Goal: Information Seeking & Learning: Learn about a topic

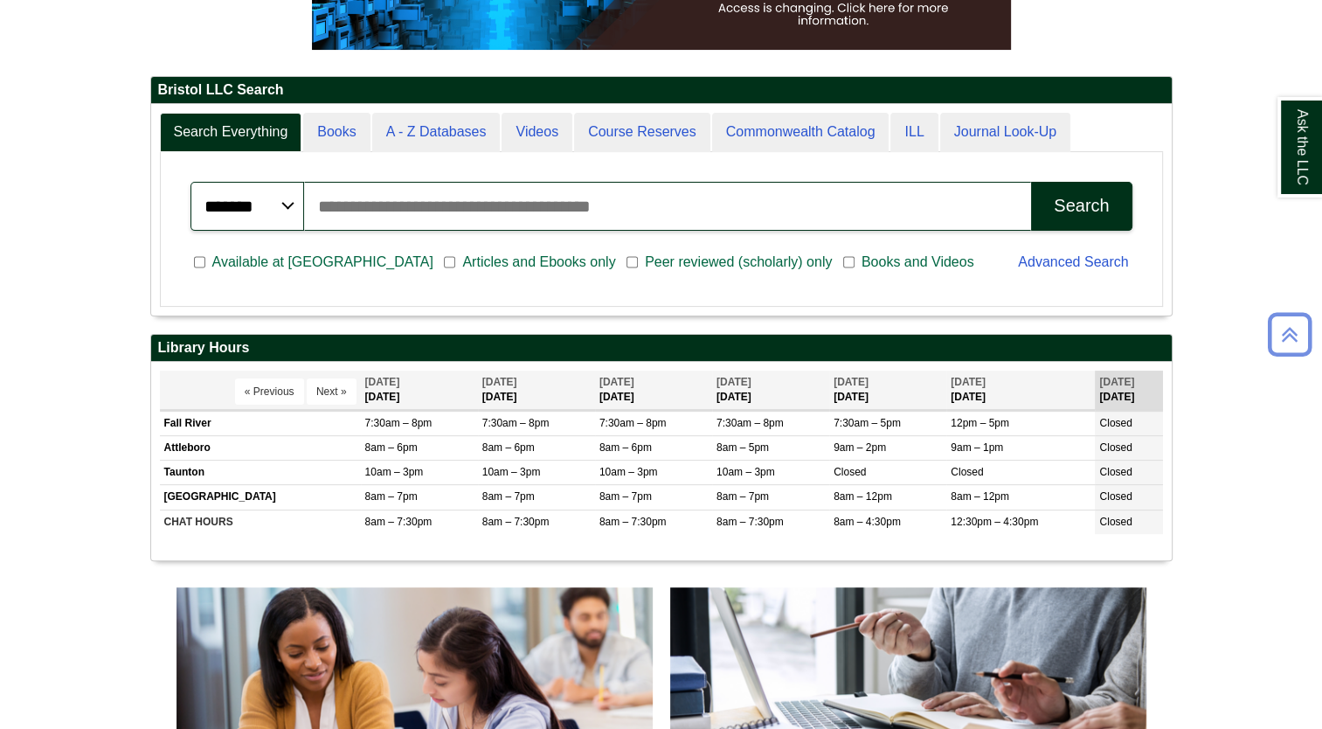
scroll to position [383, 0]
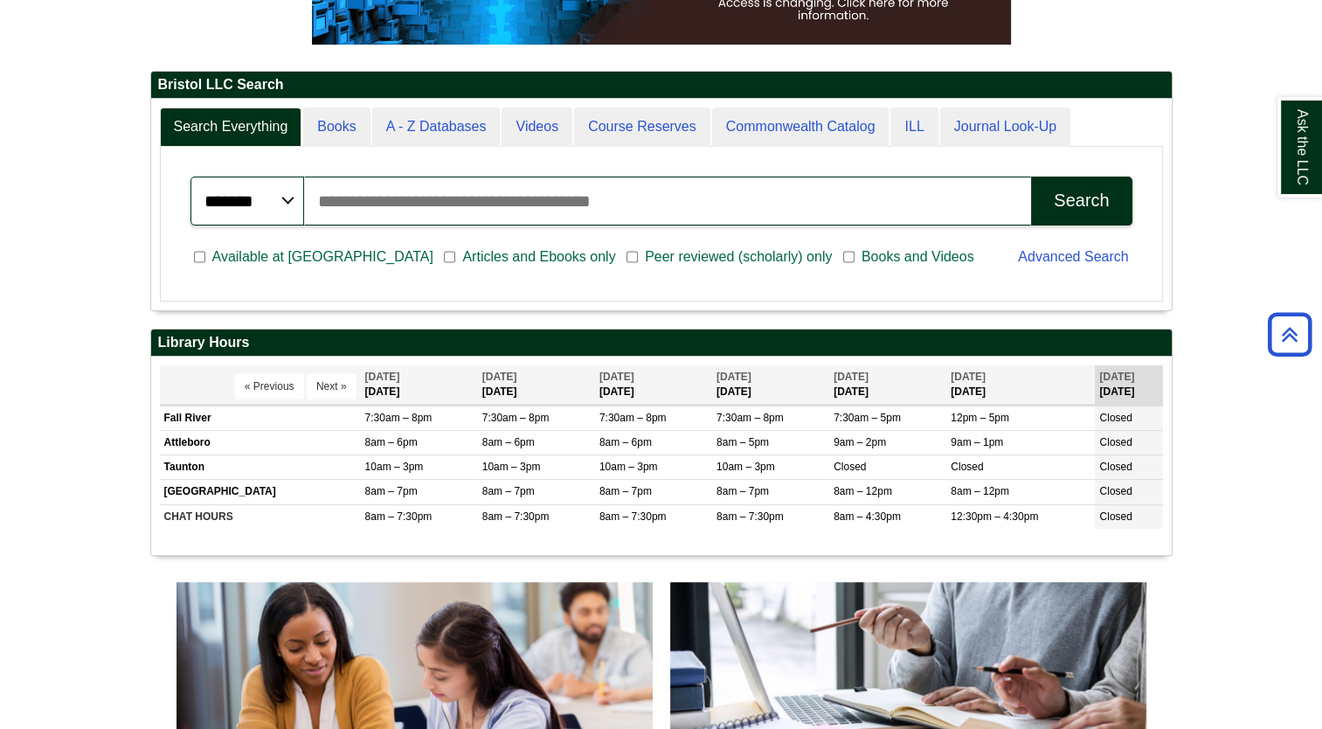
click at [266, 205] on select "******* ***** ******" at bounding box center [248, 201] width 114 height 49
click at [267, 205] on select "******* ***** ******" at bounding box center [248, 201] width 114 height 49
click at [377, 210] on input "Search articles, books, journals & more" at bounding box center [668, 201] width 728 height 49
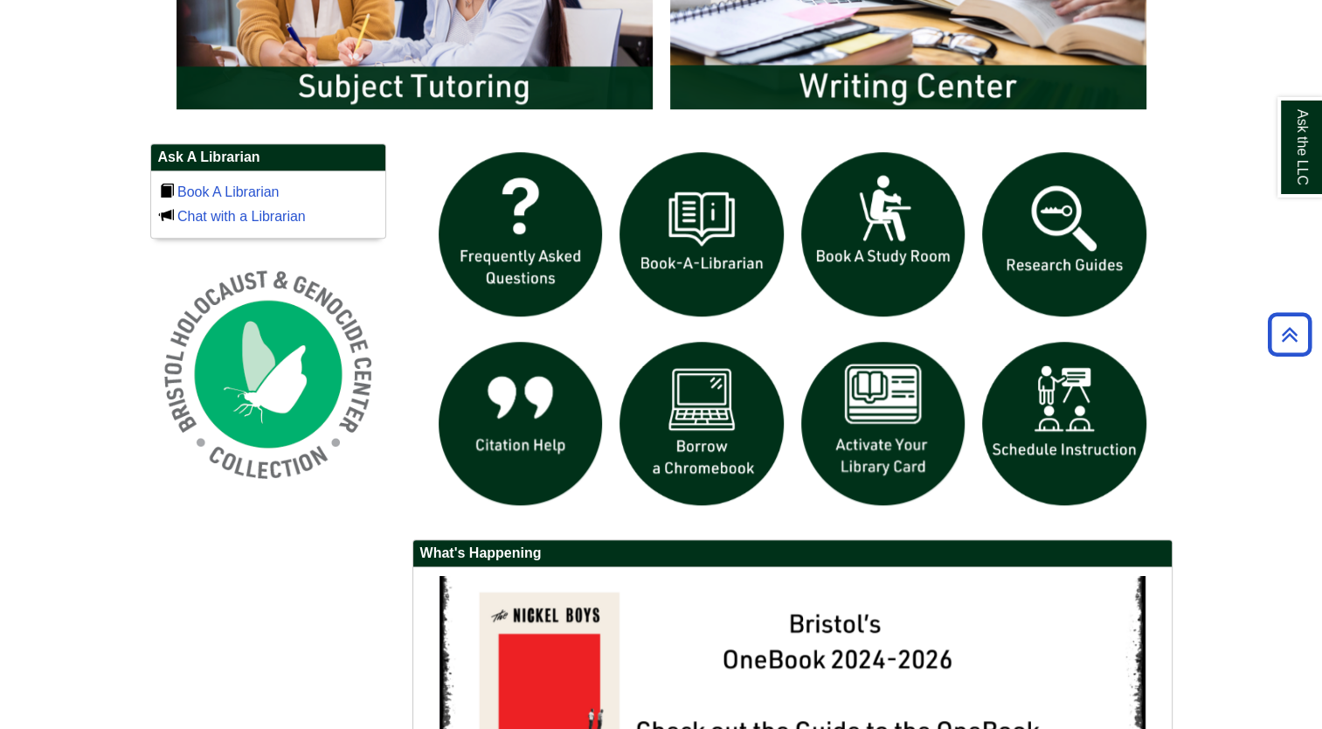
scroll to position [1128, 0]
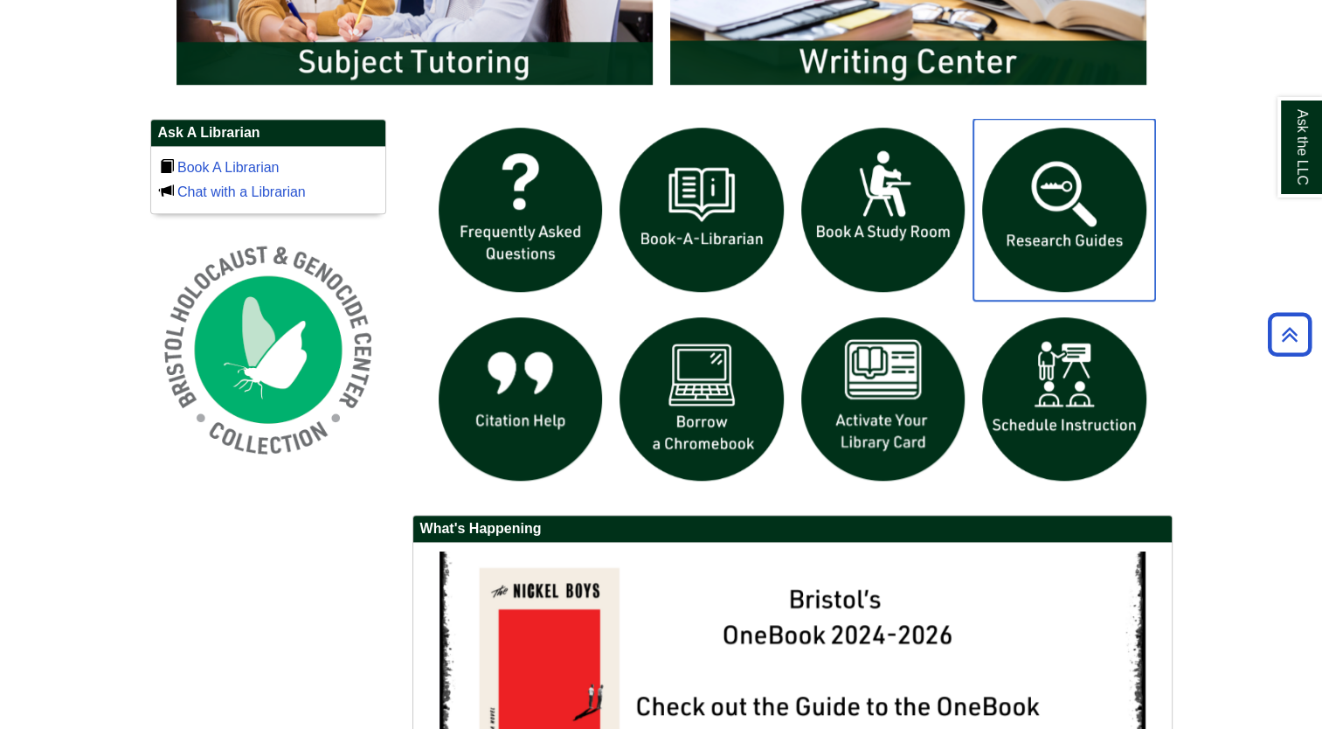
click at [1077, 203] on img "slideshow" at bounding box center [1065, 210] width 182 height 182
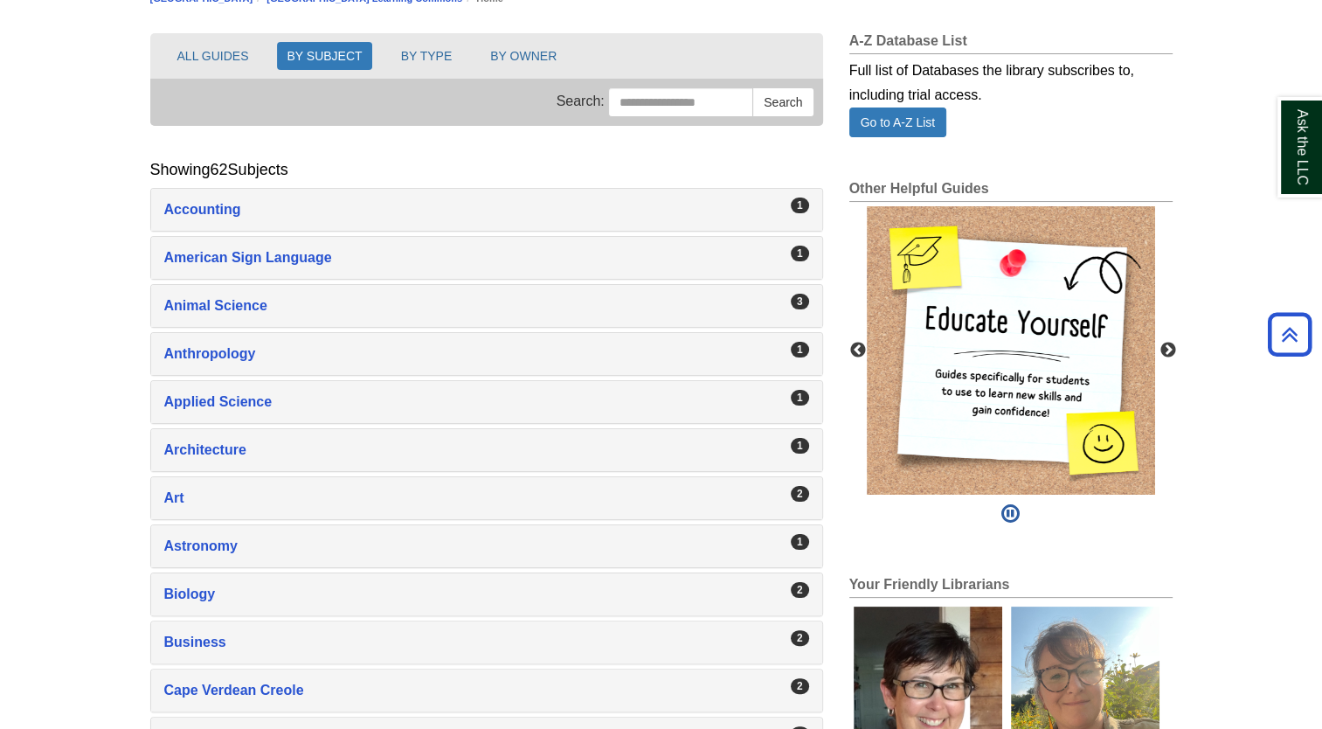
scroll to position [217, 0]
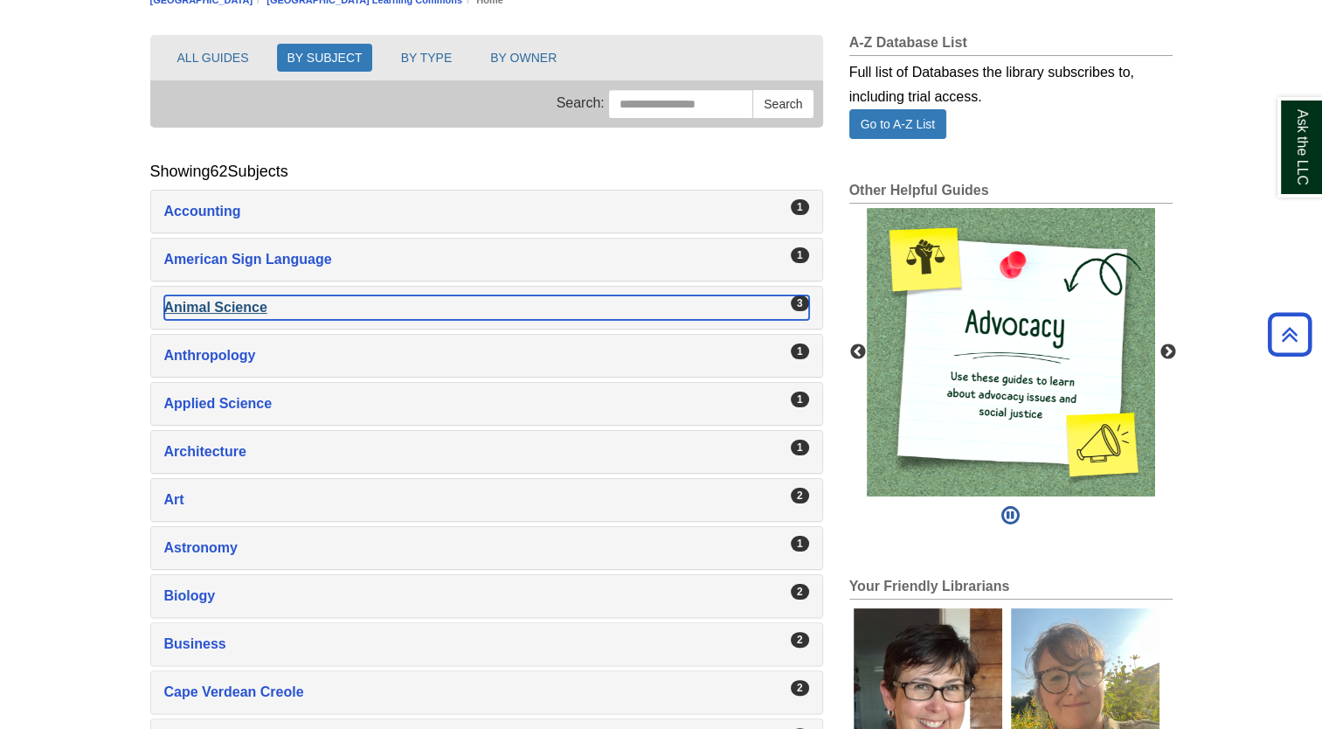
click at [647, 307] on div "Animal Science , 3 guides" at bounding box center [486, 307] width 645 height 24
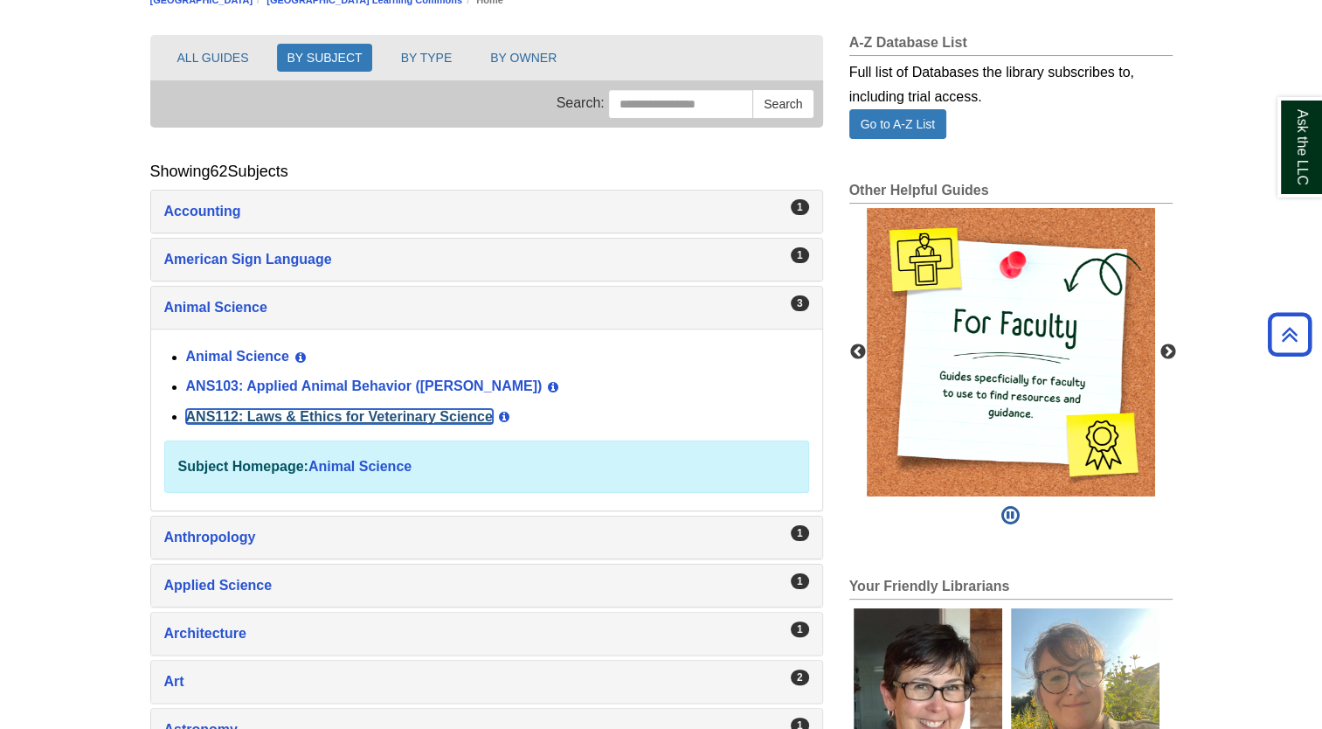
click at [444, 416] on link "ANS112: Laws & Ethics for Veterinary Science" at bounding box center [339, 416] width 307 height 15
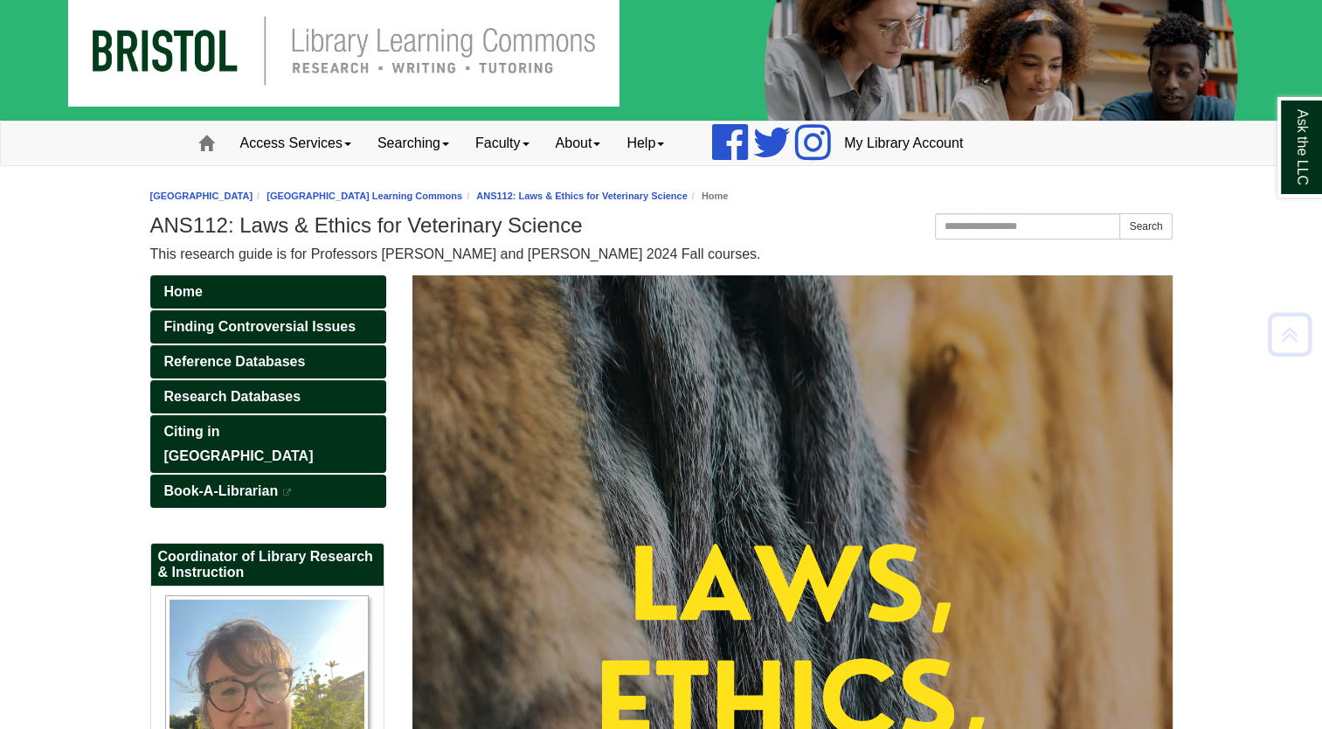
scroll to position [20, 0]
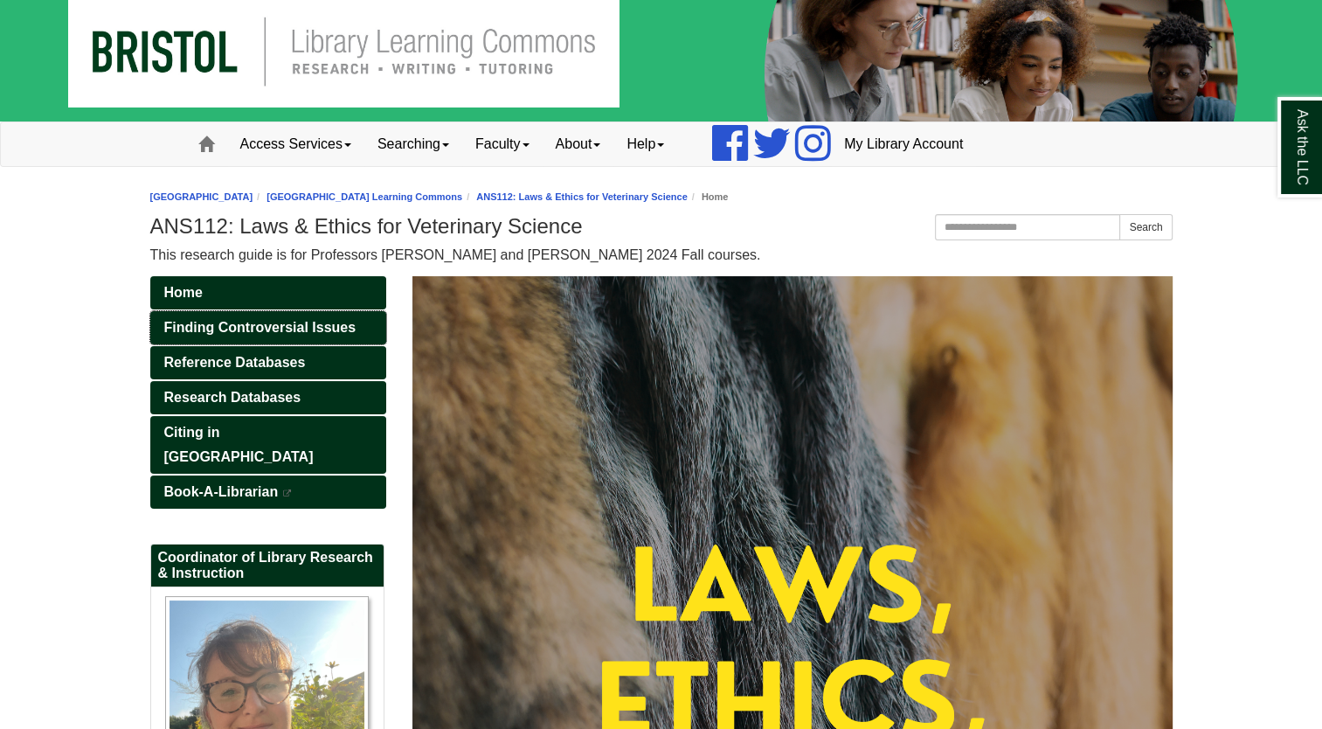
click at [265, 327] on span "Finding Controversial Issues" at bounding box center [260, 327] width 192 height 15
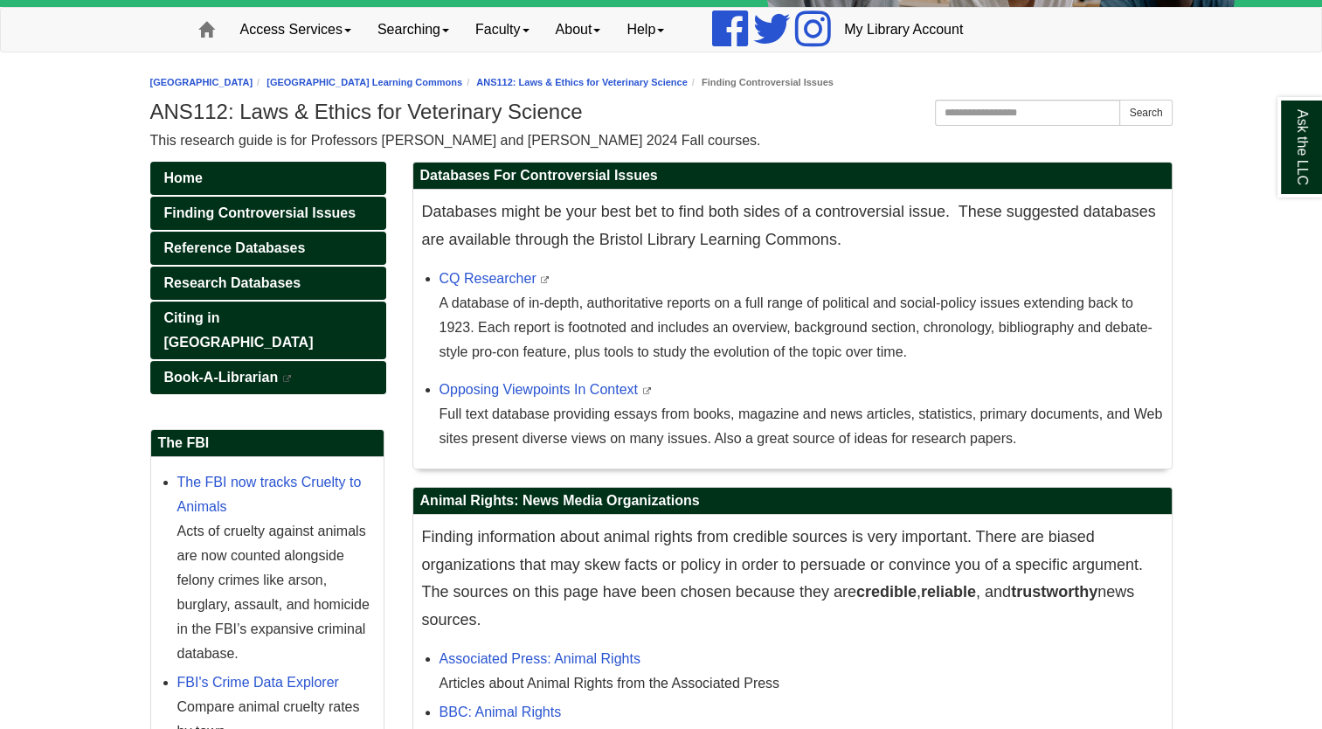
scroll to position [140, 0]
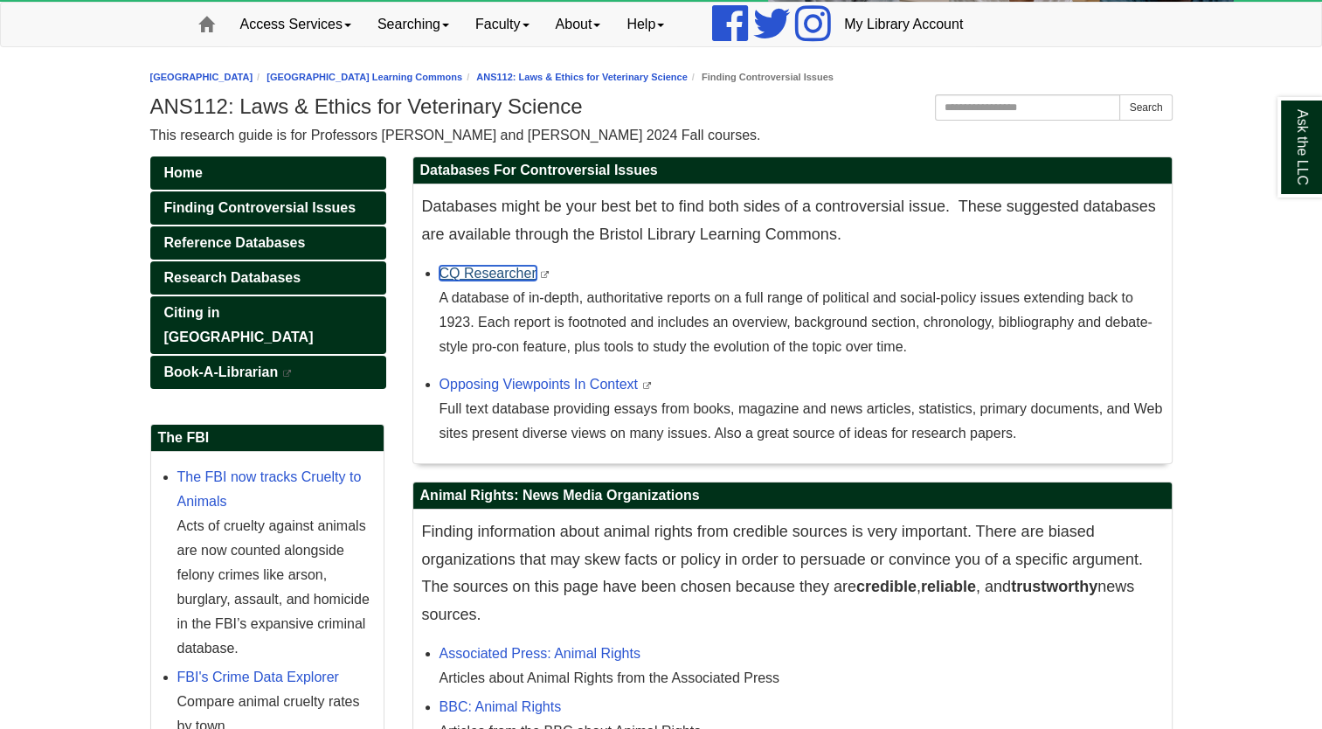
click at [481, 274] on link "CQ Researcher" at bounding box center [488, 273] width 97 height 15
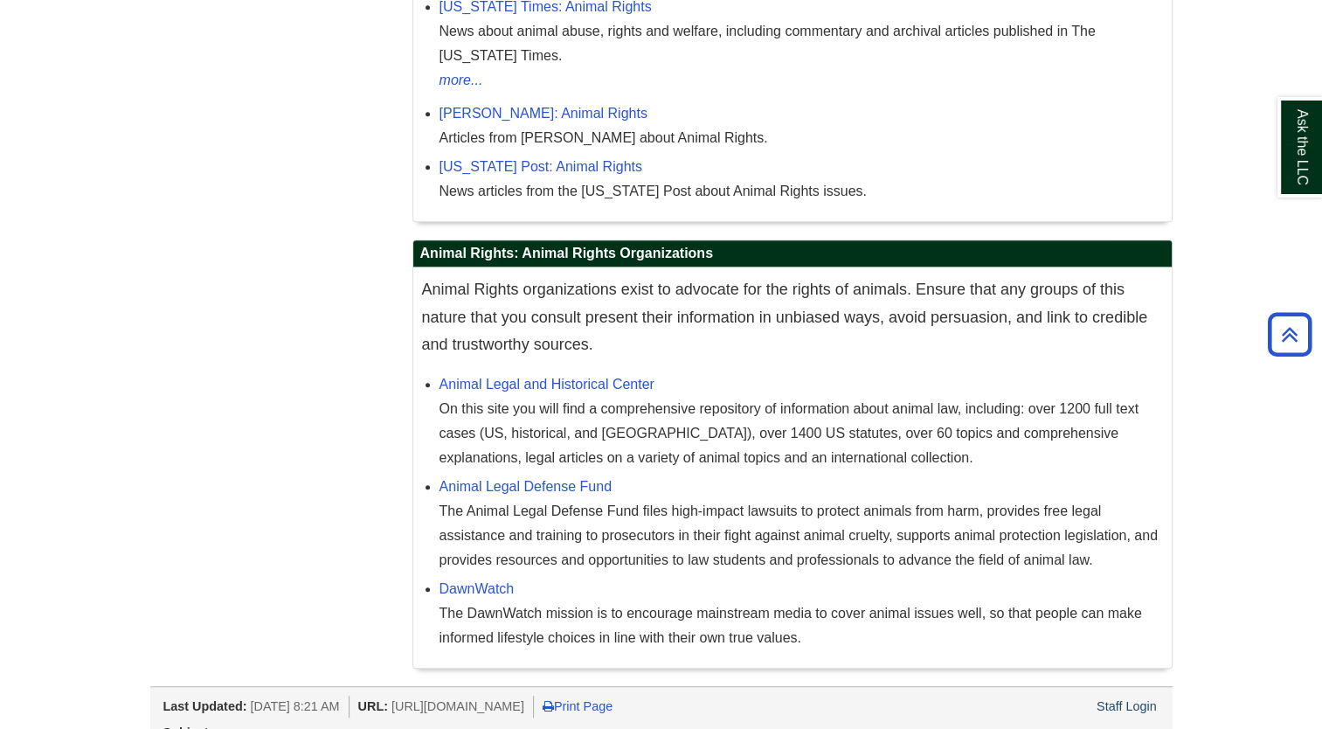
scroll to position [947, 0]
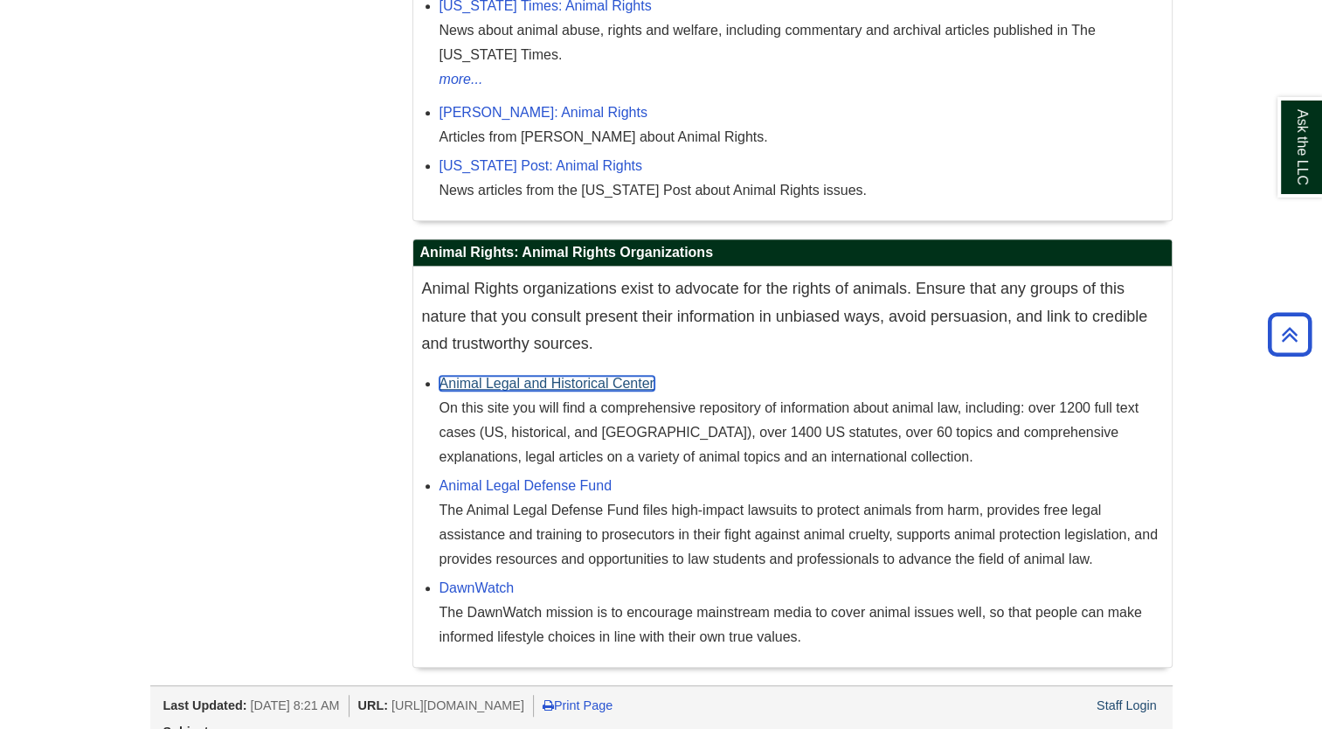
click at [581, 379] on link "Animal Legal and Historical Center" at bounding box center [547, 383] width 215 height 15
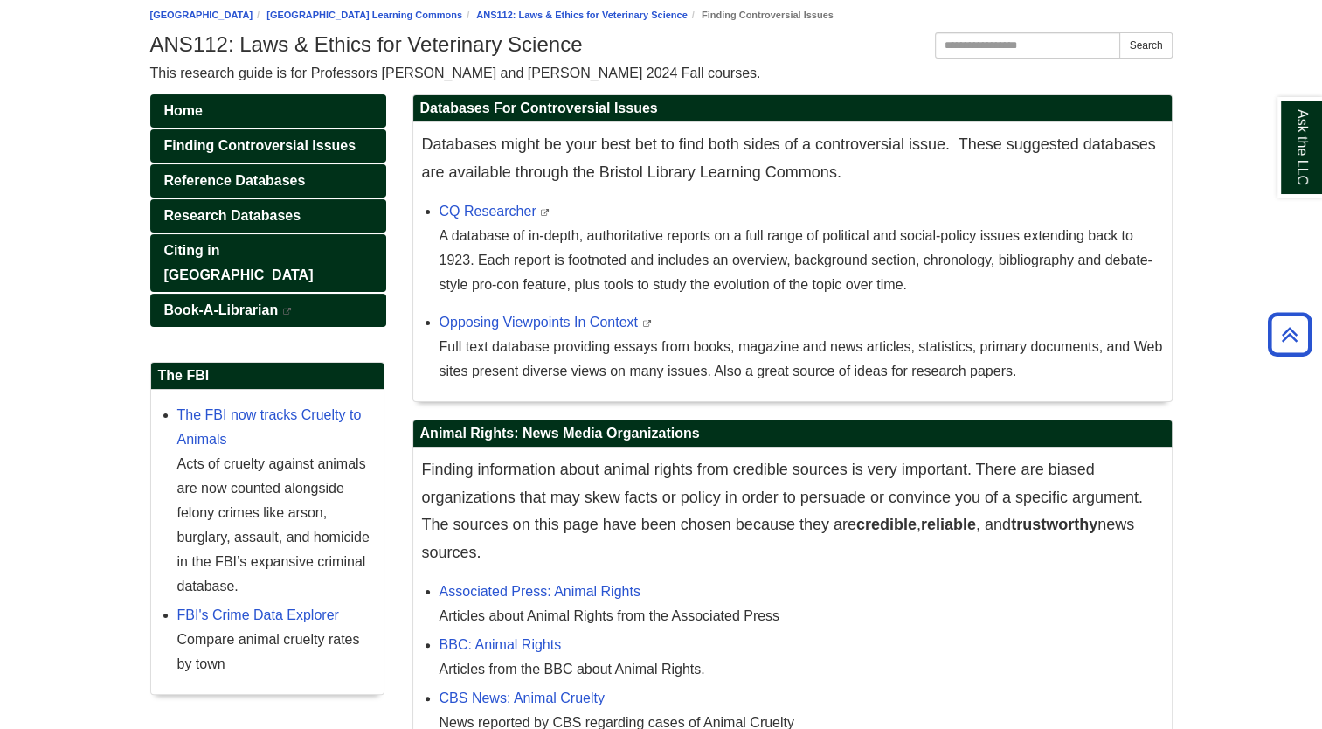
scroll to position [201, 0]
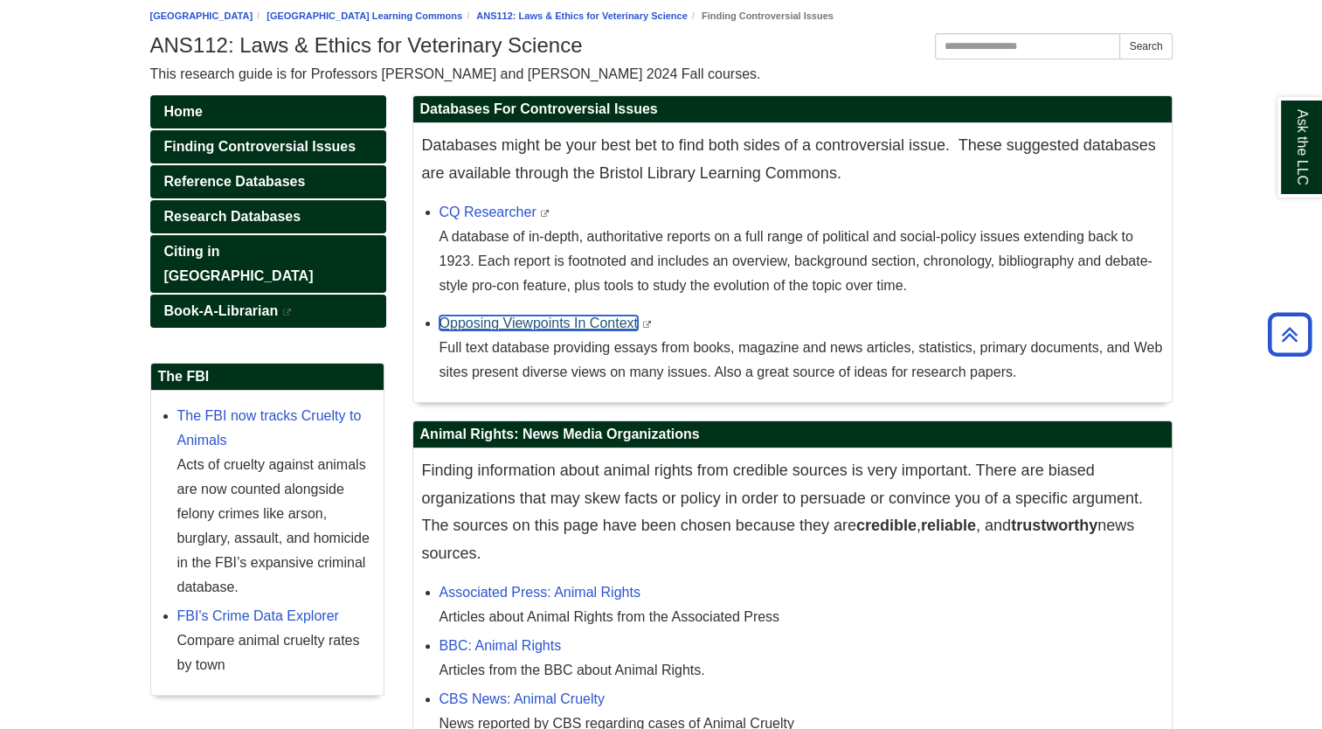
click at [553, 323] on link "Opposing Viewpoints In Context" at bounding box center [539, 323] width 198 height 15
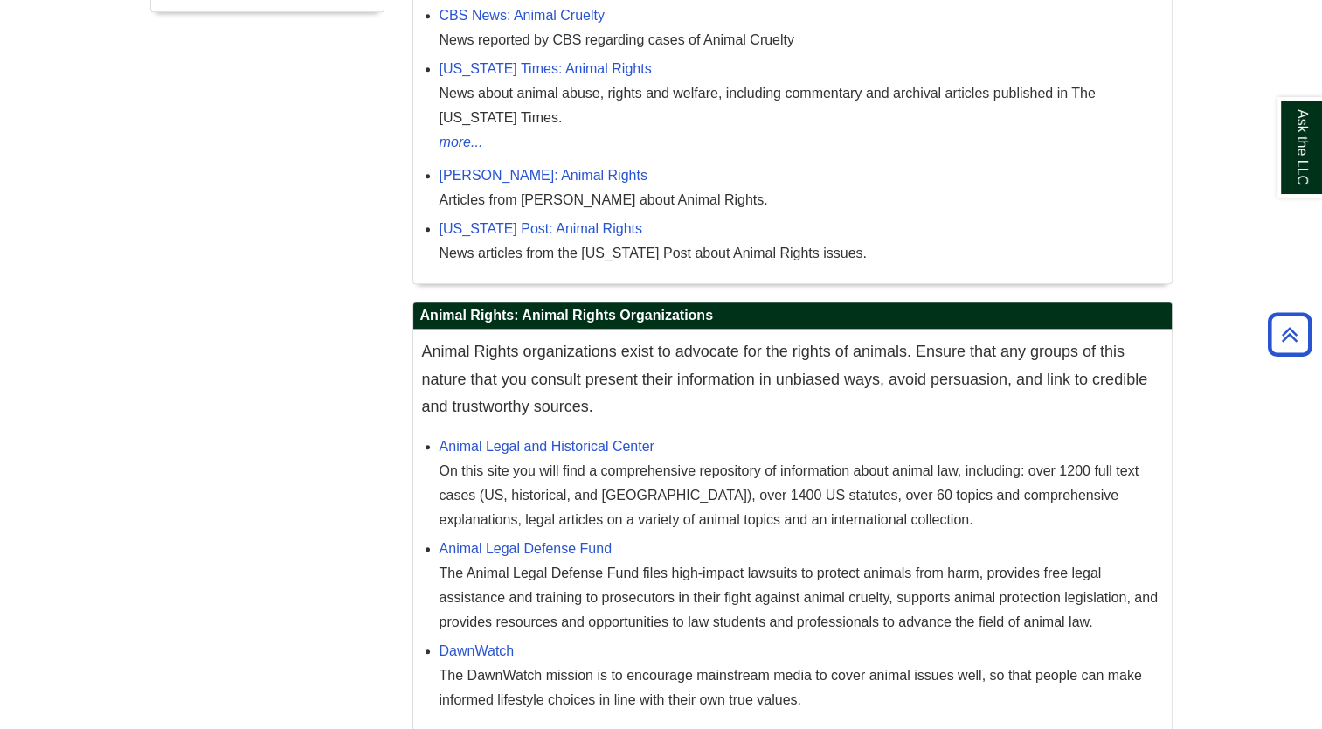
scroll to position [885, 0]
click at [545, 445] on link "Animal Legal and Historical Center" at bounding box center [547, 446] width 215 height 15
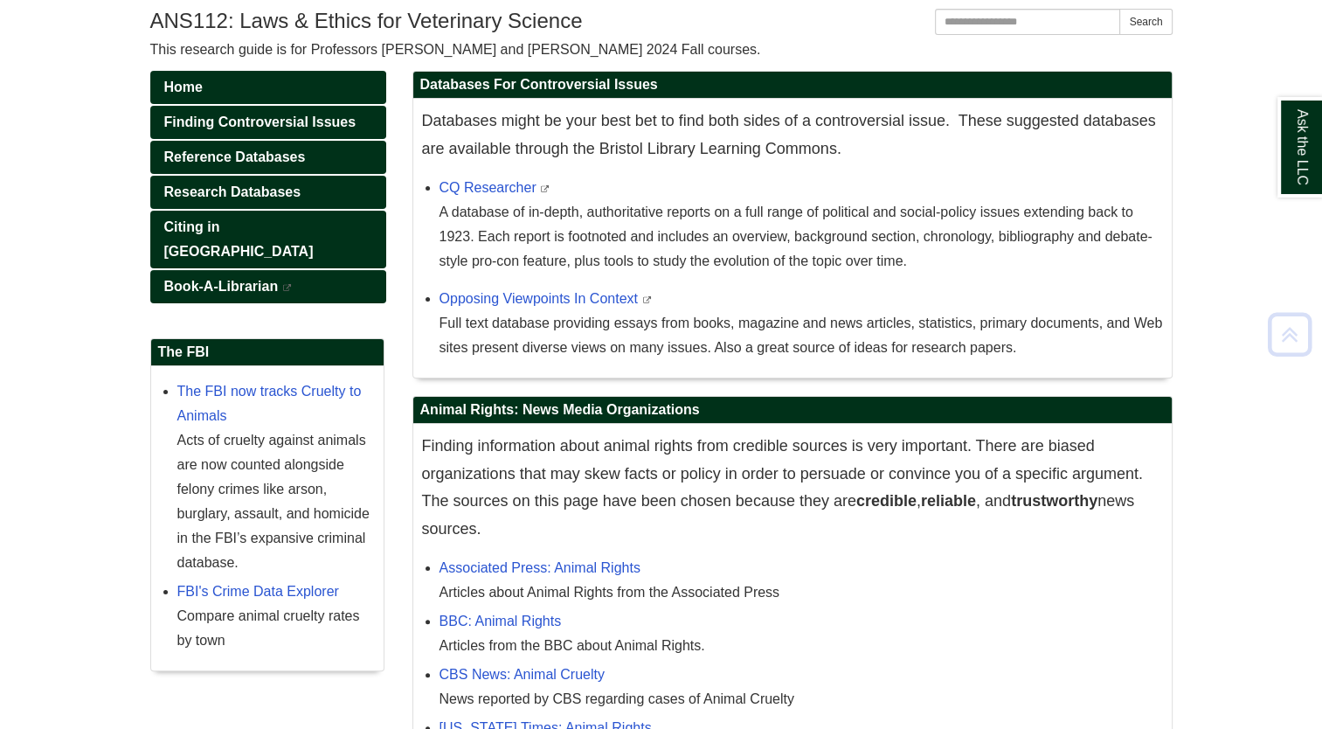
scroll to position [226, 0]
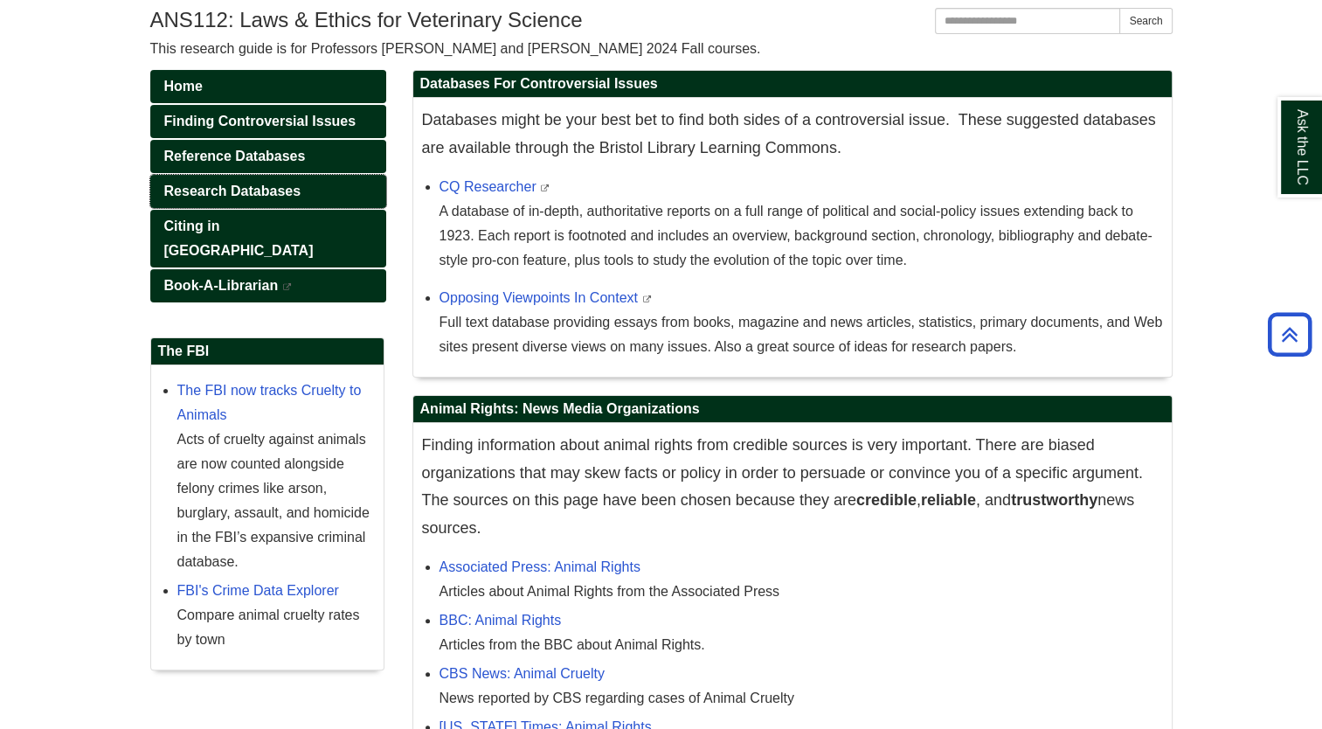
click at [289, 197] on link "Research Databases" at bounding box center [268, 191] width 236 height 33
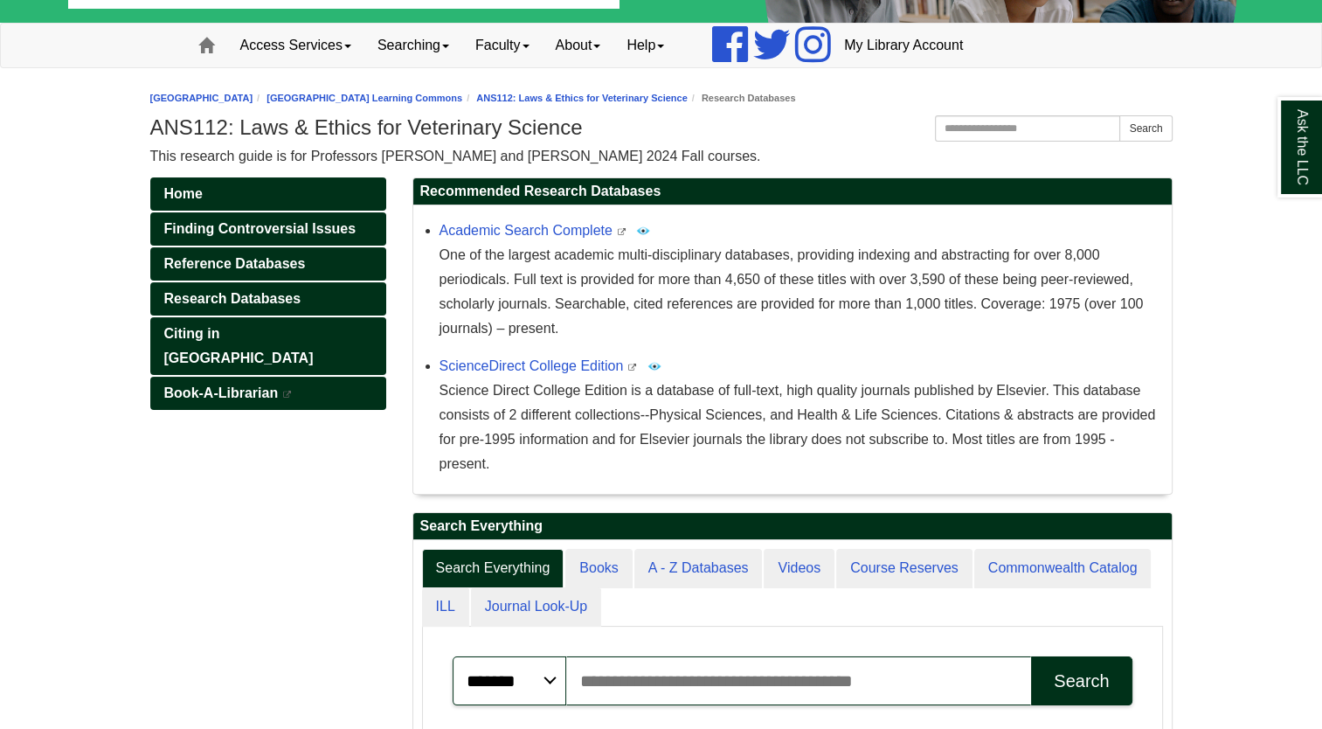
scroll to position [121, 0]
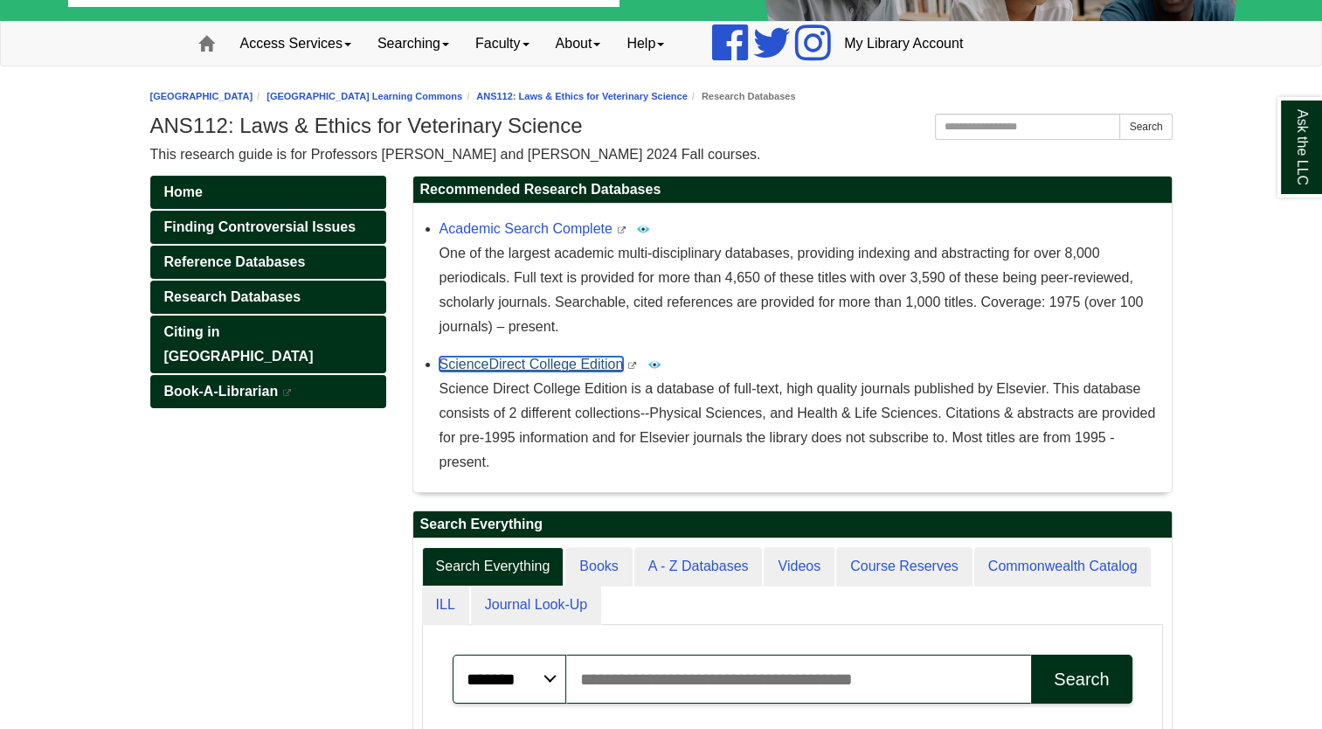
click at [572, 359] on link "ScienceDirect College Edition" at bounding box center [532, 364] width 184 height 15
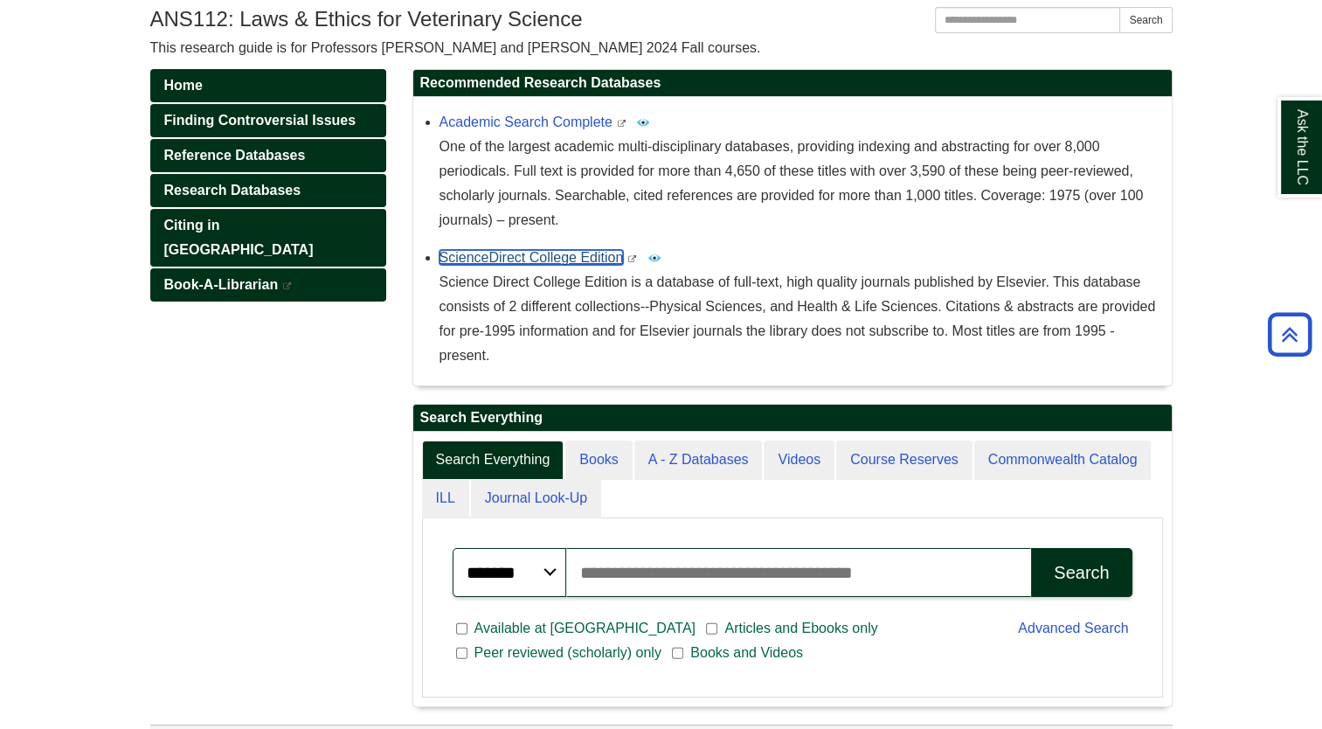
scroll to position [226, 0]
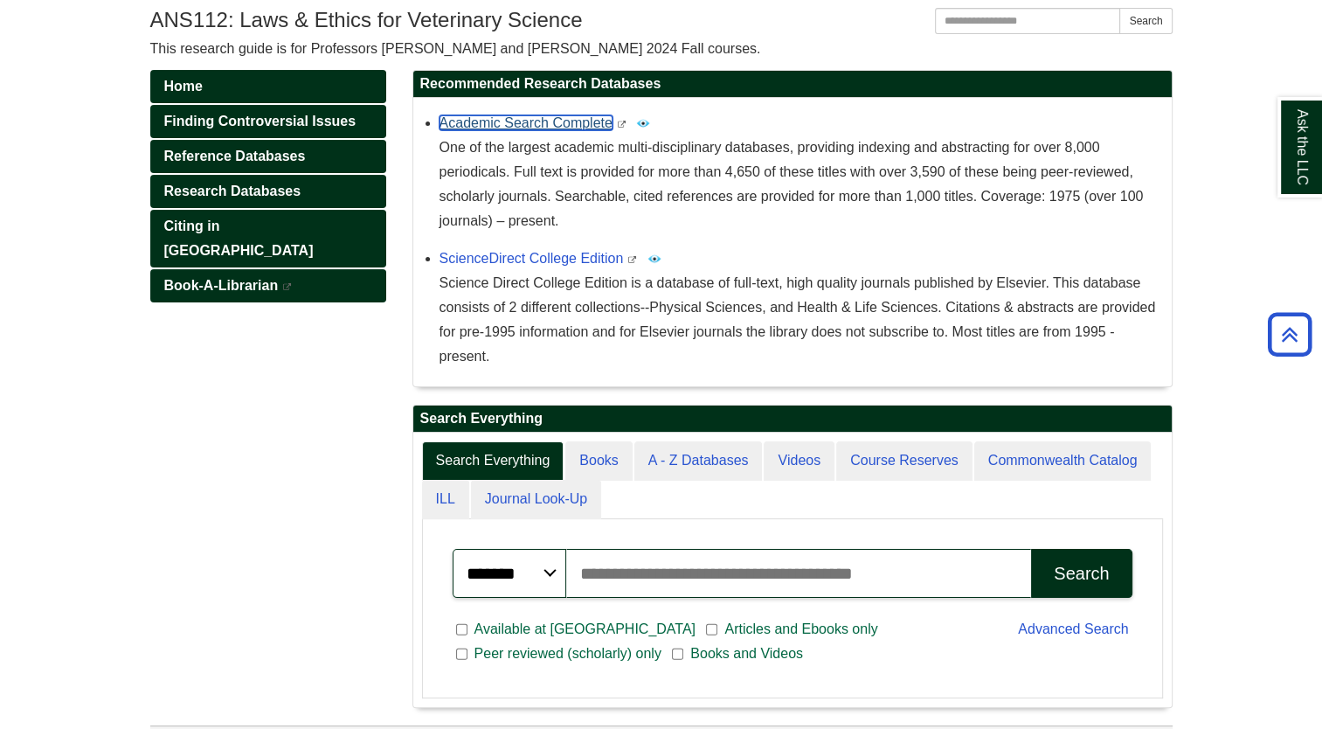
click at [524, 117] on link "Academic Search Complete" at bounding box center [526, 122] width 173 height 15
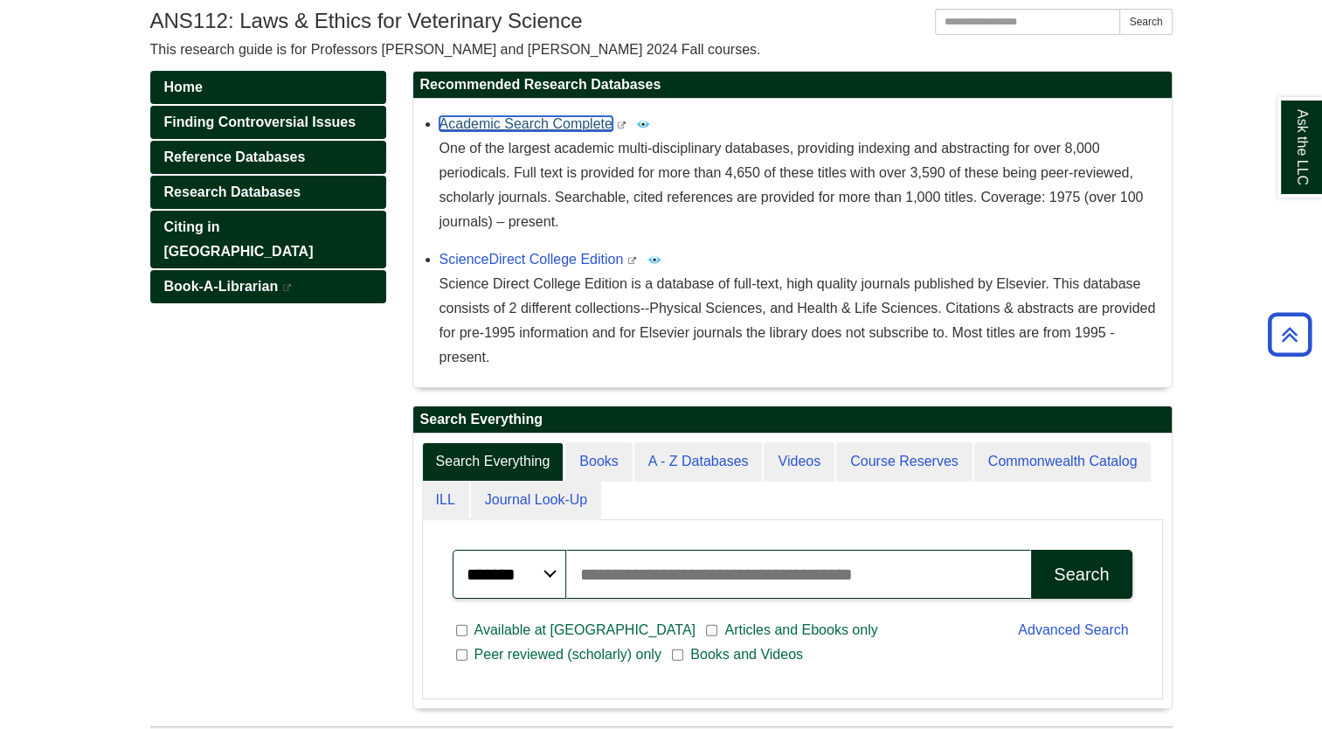
scroll to position [222, 0]
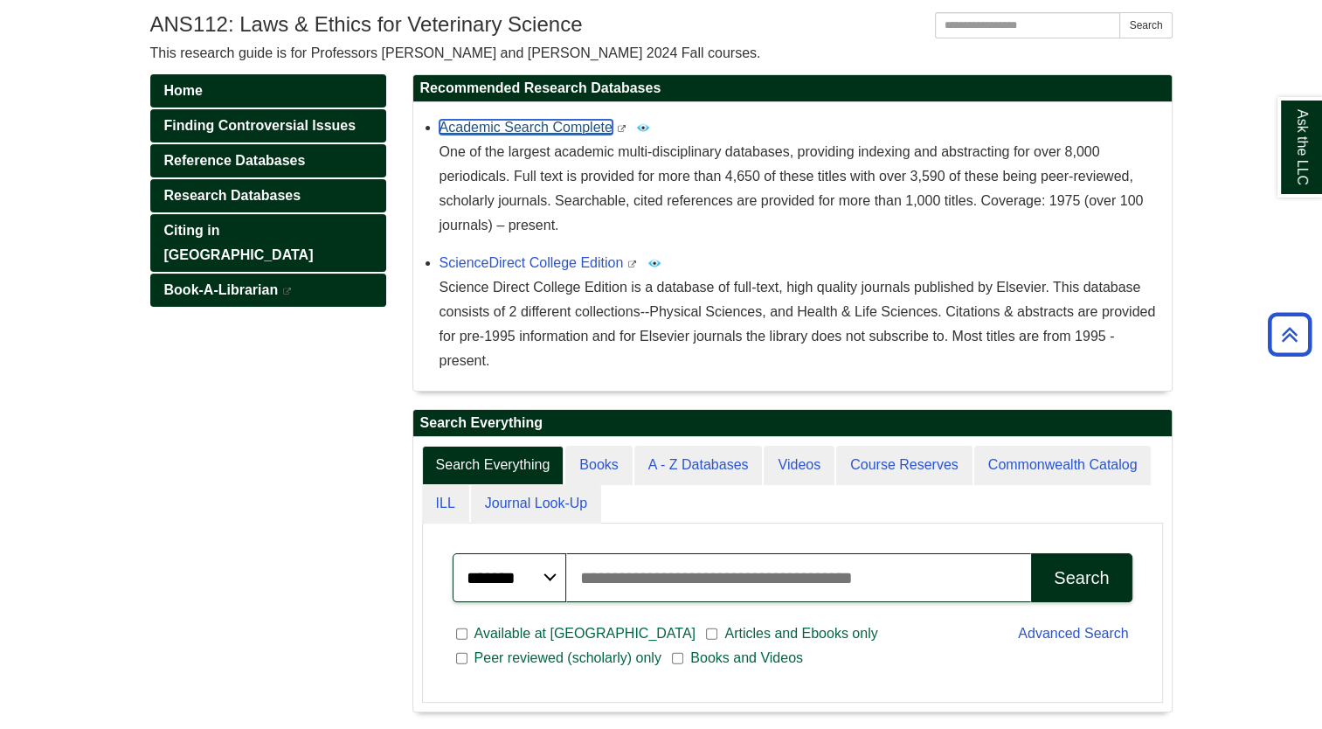
click at [535, 124] on link "Academic Search Complete" at bounding box center [526, 127] width 173 height 15
